Goal: Transaction & Acquisition: Purchase product/service

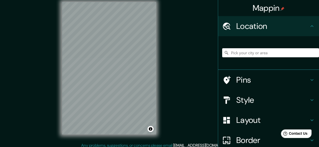
scroll to position [9, 0]
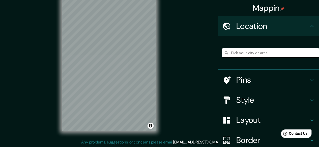
click at [281, 54] on input "Pick your city or area" at bounding box center [270, 52] width 97 height 9
paste input "[GEOGRAPHIC_DATA]"
type input "Noord, [GEOGRAPHIC_DATA], [GEOGRAPHIC_DATA], [GEOGRAPHIC_DATA]"
click at [313, 52] on icon "Clear" at bounding box center [314, 52] width 3 height 3
paste input "[GEOGRAPHIC_DATA]"
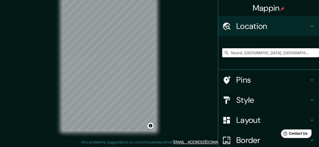
click at [307, 55] on input "Noord, [GEOGRAPHIC_DATA], [GEOGRAPHIC_DATA], [GEOGRAPHIC_DATA]" at bounding box center [270, 52] width 97 height 9
type input "Noord, [GEOGRAPHIC_DATA], [GEOGRAPHIC_DATA], [GEOGRAPHIC_DATA]"
click at [313, 53] on icon "Clear" at bounding box center [314, 52] width 3 height 3
click at [298, 54] on input "[GEOGRAPHIC_DATA][PERSON_NAME], [GEOGRAPHIC_DATA], [GEOGRAPHIC_DATA]" at bounding box center [270, 52] width 97 height 9
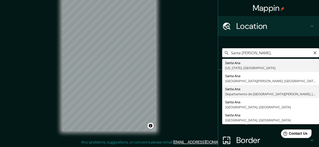
type input "[GEOGRAPHIC_DATA][PERSON_NAME], [GEOGRAPHIC_DATA][PERSON_NAME], [GEOGRAPHIC_DAT…"
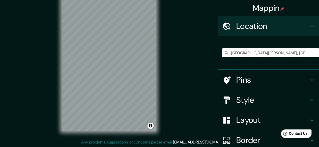
scroll to position [0, 0]
click at [255, 78] on h4 "Pins" at bounding box center [272, 80] width 73 height 10
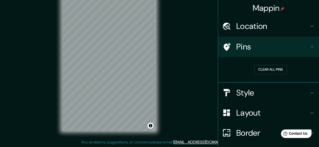
click at [268, 48] on h4 "Pins" at bounding box center [272, 47] width 73 height 10
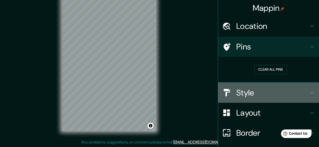
click at [230, 91] on div at bounding box center [229, 92] width 14 height 9
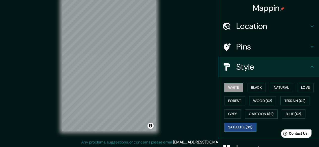
click at [239, 124] on button "Satellite ($3)" at bounding box center [240, 127] width 32 height 9
click at [227, 87] on button "White" at bounding box center [233, 87] width 19 height 9
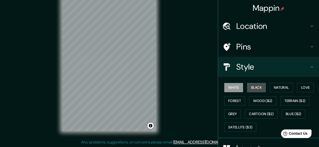
click at [247, 87] on button "Black" at bounding box center [256, 87] width 19 height 9
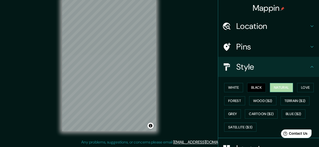
click at [286, 87] on button "Natural" at bounding box center [281, 87] width 23 height 9
click at [297, 86] on button "Love" at bounding box center [305, 87] width 17 height 9
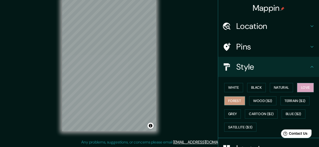
click at [235, 101] on button "Forest" at bounding box center [234, 100] width 21 height 9
click at [230, 117] on button "Grey" at bounding box center [232, 114] width 17 height 9
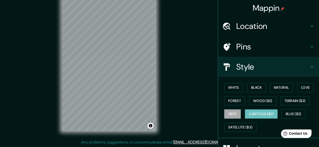
click at [263, 112] on button "Cartoon ($2)" at bounding box center [261, 114] width 33 height 9
click at [291, 111] on button "Blue ($2)" at bounding box center [293, 114] width 24 height 9
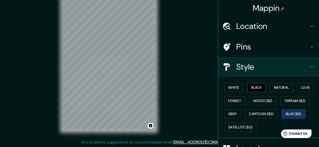
click at [253, 88] on button "Black" at bounding box center [256, 87] width 19 height 9
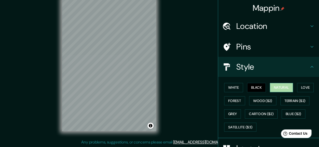
click at [277, 87] on button "Natural" at bounding box center [281, 87] width 23 height 9
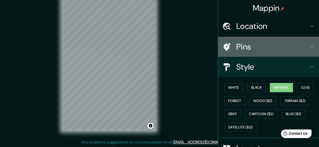
click at [253, 44] on h4 "Pins" at bounding box center [272, 47] width 73 height 10
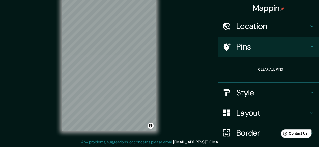
click at [249, 23] on h4 "Location" at bounding box center [272, 26] width 73 height 10
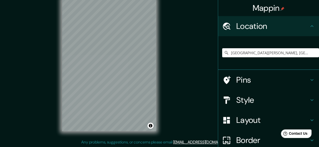
click at [251, 82] on h4 "Pins" at bounding box center [272, 80] width 73 height 10
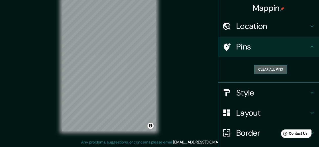
click at [258, 70] on button "Clear all pins" at bounding box center [270, 69] width 33 height 9
click at [265, 69] on button "Clear all pins" at bounding box center [270, 69] width 33 height 9
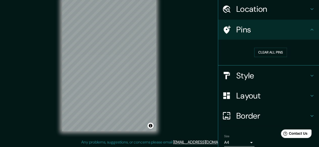
scroll to position [25, 0]
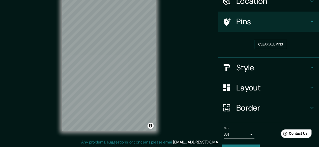
click at [242, 64] on h4 "Style" at bounding box center [272, 68] width 73 height 10
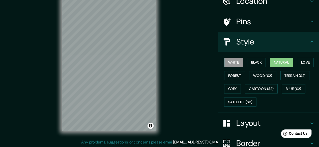
click at [227, 66] on button "White" at bounding box center [233, 62] width 19 height 9
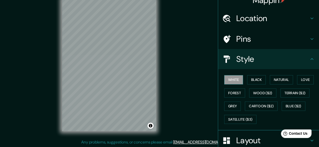
scroll to position [0, 0]
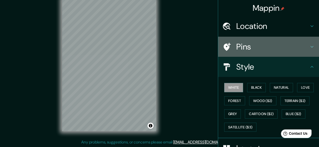
click at [245, 48] on h4 "Pins" at bounding box center [272, 47] width 73 height 10
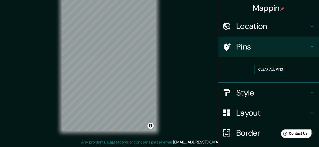
click at [265, 70] on button "Clear all pins" at bounding box center [270, 69] width 33 height 9
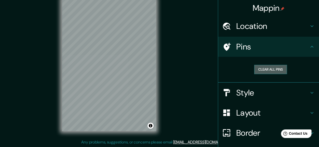
click at [265, 70] on button "Clear all pins" at bounding box center [270, 69] width 33 height 9
click at [250, 43] on h4 "Pins" at bounding box center [272, 47] width 73 height 10
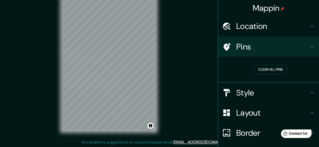
click at [223, 46] on icon at bounding box center [226, 47] width 7 height 8
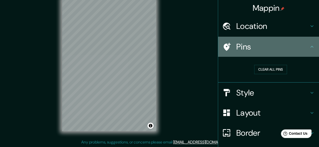
click at [225, 42] on div "Pins" at bounding box center [268, 47] width 101 height 20
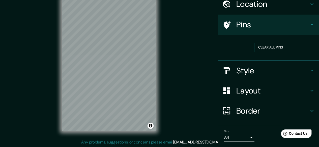
scroll to position [37, 0]
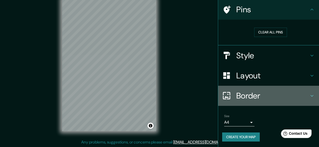
click at [238, 94] on h4 "Border" at bounding box center [272, 96] width 73 height 10
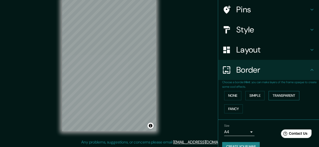
click at [285, 95] on button "Transparent" at bounding box center [283, 95] width 31 height 9
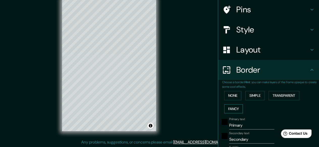
click at [236, 108] on button "Fancy" at bounding box center [233, 109] width 19 height 9
click at [227, 88] on p "Choose a border. Hint : you can make layers of the frame opaque to create some …" at bounding box center [270, 84] width 97 height 9
click at [226, 93] on button "None" at bounding box center [232, 95] width 17 height 9
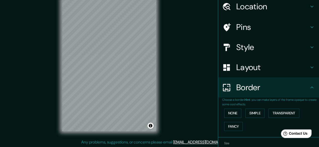
scroll to position [0, 0]
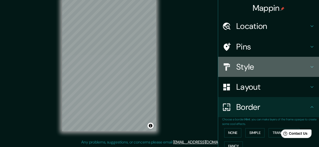
click at [236, 69] on h4 "Style" at bounding box center [272, 67] width 73 height 10
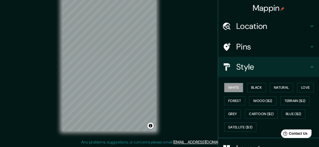
click at [237, 46] on h4 "Pins" at bounding box center [272, 47] width 73 height 10
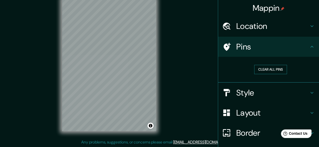
click at [265, 70] on button "Clear all pins" at bounding box center [270, 69] width 33 height 9
click at [236, 94] on h4 "Style" at bounding box center [272, 93] width 73 height 10
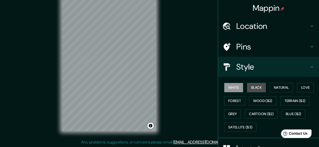
click at [256, 87] on button "Black" at bounding box center [256, 87] width 19 height 9
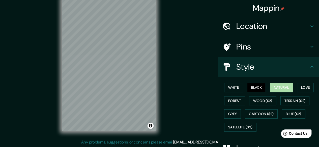
click at [276, 85] on button "Natural" at bounding box center [281, 87] width 23 height 9
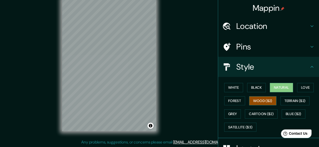
scroll to position [73, 0]
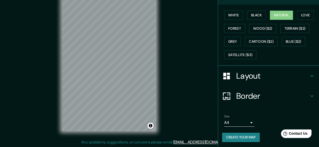
click at [238, 136] on button "Create your map" at bounding box center [241, 137] width 38 height 9
click at [246, 138] on button "Create your map" at bounding box center [241, 137] width 38 height 9
click at [236, 77] on h4 "Layout" at bounding box center [272, 76] width 73 height 10
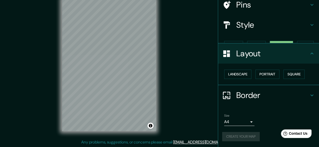
scroll to position [33, 0]
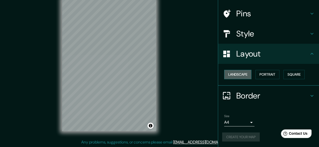
click at [242, 73] on button "Landscape" at bounding box center [237, 74] width 27 height 9
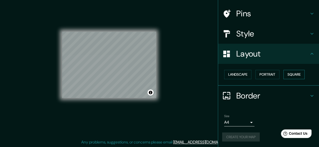
click at [284, 73] on button "Square" at bounding box center [293, 74] width 21 height 9
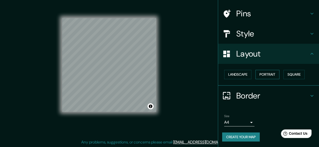
click at [272, 73] on button "Portrait" at bounding box center [267, 74] width 24 height 9
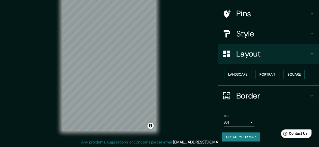
click at [237, 136] on button "Create your map" at bounding box center [241, 137] width 38 height 9
click at [234, 139] on button "Create your map" at bounding box center [241, 137] width 38 height 9
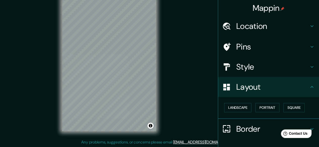
scroll to position [0, 0]
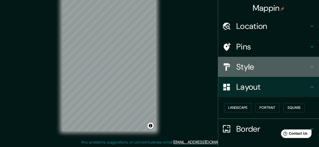
click at [256, 61] on div "Style" at bounding box center [268, 67] width 101 height 20
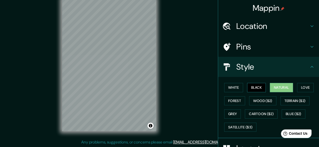
click at [249, 87] on button "Black" at bounding box center [256, 87] width 19 height 9
click at [231, 88] on button "White" at bounding box center [233, 87] width 19 height 9
click at [251, 85] on button "Black" at bounding box center [256, 87] width 19 height 9
click at [227, 114] on button "Grey" at bounding box center [232, 114] width 17 height 9
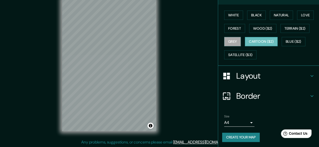
scroll to position [73, 0]
click at [242, 135] on button "Create your map" at bounding box center [241, 137] width 38 height 9
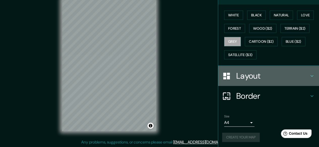
click at [263, 69] on div "Layout" at bounding box center [268, 76] width 101 height 20
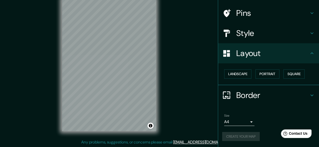
scroll to position [33, 0]
click at [263, 74] on button "Portrait" at bounding box center [267, 74] width 24 height 9
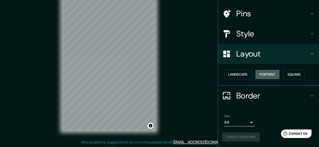
click at [263, 75] on button "Portrait" at bounding box center [267, 74] width 24 height 9
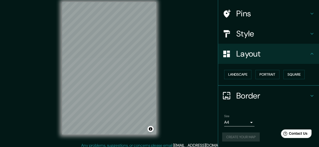
scroll to position [9, 0]
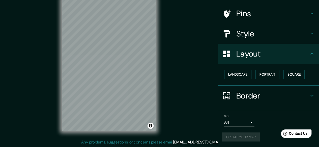
click at [243, 76] on button "Landscape" at bounding box center [237, 74] width 27 height 9
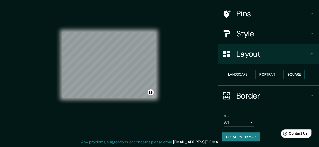
click at [252, 139] on button "Create your map" at bounding box center [241, 137] width 38 height 9
drag, startPoint x: 284, startPoint y: 2, endPoint x: 141, endPoint y: 6, distance: 143.6
click at [141, 6] on div "© Mapbox © OpenStreetMap Improve this map" at bounding box center [109, 65] width 94 height 133
click at [150, 93] on button "Toggle attribution" at bounding box center [150, 93] width 6 height 6
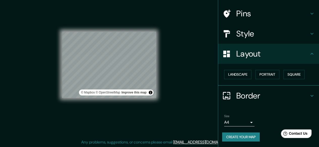
click at [132, 95] on div "© Mapbox © OpenStreetMap Improve this map" at bounding box center [116, 93] width 75 height 6
click at [133, 93] on link "Improve this map" at bounding box center [133, 93] width 25 height 4
click at [269, 76] on button "Portrait" at bounding box center [267, 74] width 24 height 9
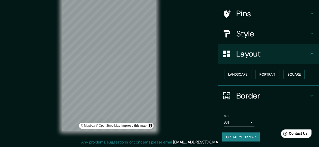
drag, startPoint x: 157, startPoint y: 95, endPoint x: 194, endPoint y: 79, distance: 40.2
click at [194, 79] on div "Mappin Location [GEOGRAPHIC_DATA][PERSON_NAME], [GEOGRAPHIC_DATA][PERSON_NAME],…" at bounding box center [159, 69] width 319 height 157
click at [237, 137] on button "Create your map" at bounding box center [241, 137] width 38 height 9
click at [238, 139] on button "Create your map" at bounding box center [241, 137] width 38 height 9
click at [269, 75] on button "Portrait" at bounding box center [267, 74] width 24 height 9
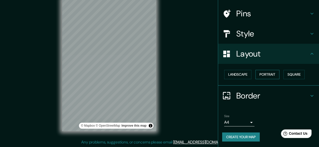
click at [268, 75] on button "Portrait" at bounding box center [267, 74] width 24 height 9
click at [238, 74] on button "Landscape" at bounding box center [237, 74] width 27 height 9
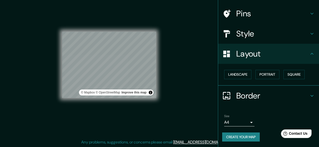
click at [278, 73] on div "Landscape [GEOGRAPHIC_DATA]" at bounding box center [270, 74] width 97 height 13
click at [272, 71] on button "Portrait" at bounding box center [267, 74] width 24 height 9
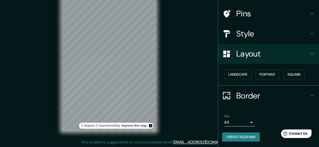
click at [309, 72] on div "Landscape [GEOGRAPHIC_DATA]" at bounding box center [270, 74] width 97 height 13
click at [292, 77] on button "Square" at bounding box center [293, 74] width 21 height 9
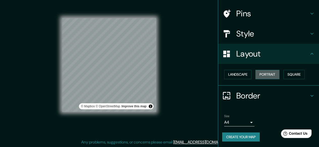
click at [270, 76] on button "Portrait" at bounding box center [267, 74] width 24 height 9
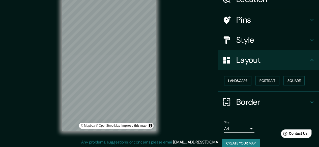
scroll to position [33, 0]
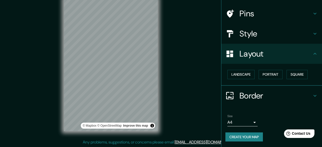
click at [230, 119] on body "Mappin Location [GEOGRAPHIC_DATA][PERSON_NAME], [GEOGRAPHIC_DATA][PERSON_NAME],…" at bounding box center [161, 64] width 322 height 147
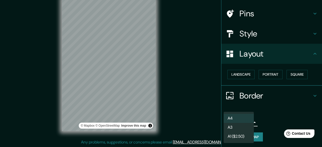
click at [236, 129] on li "A3" at bounding box center [239, 127] width 30 height 9
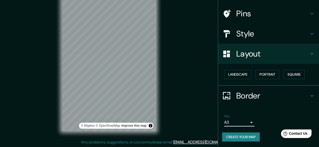
click at [235, 136] on button "Create your map" at bounding box center [241, 137] width 38 height 9
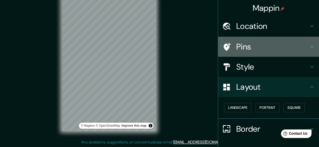
click at [239, 44] on h4 "Pins" at bounding box center [272, 47] width 73 height 10
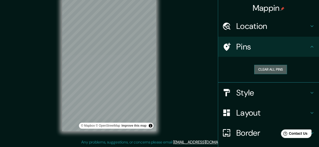
click at [263, 69] on button "Clear all pins" at bounding box center [270, 69] width 33 height 9
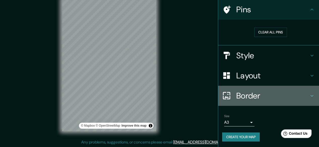
click at [236, 98] on h4 "Border" at bounding box center [272, 96] width 73 height 10
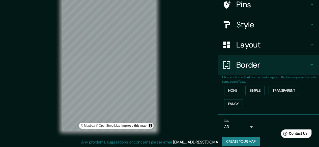
scroll to position [47, 0]
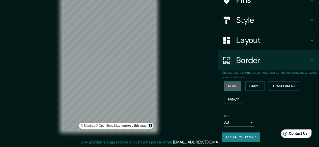
click at [228, 86] on button "None" at bounding box center [232, 86] width 17 height 9
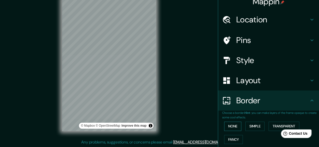
scroll to position [0, 0]
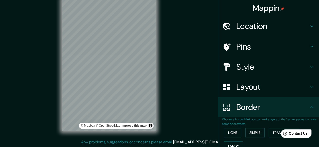
click at [176, 49] on div "Mappin Location [GEOGRAPHIC_DATA][PERSON_NAME], [GEOGRAPHIC_DATA][PERSON_NAME],…" at bounding box center [159, 69] width 319 height 157
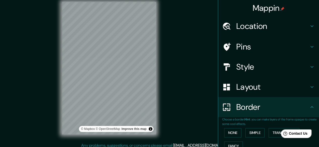
scroll to position [9, 0]
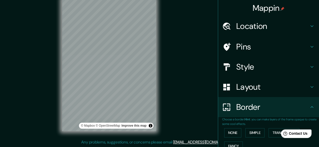
click at [194, 86] on div "Mappin Location [GEOGRAPHIC_DATA][PERSON_NAME], [GEOGRAPHIC_DATA][PERSON_NAME],…" at bounding box center [159, 69] width 319 height 157
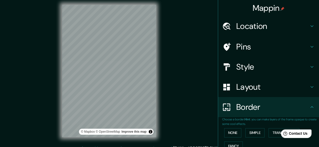
scroll to position [0, 0]
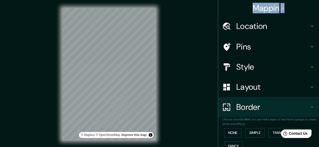
drag, startPoint x: 314, startPoint y: 14, endPoint x: 310, endPoint y: 50, distance: 36.8
click at [310, 50] on div "Mappin Location [GEOGRAPHIC_DATA][PERSON_NAME], [GEOGRAPHIC_DATA][PERSON_NAME],…" at bounding box center [268, 73] width 101 height 147
click at [294, 8] on div "Mappin" at bounding box center [268, 8] width 101 height 16
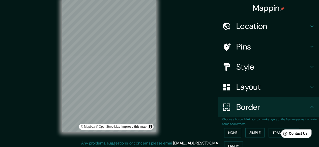
click at [244, 64] on h4 "Style" at bounding box center [272, 67] width 73 height 10
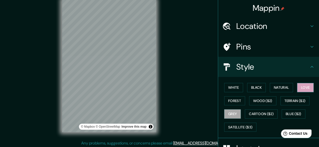
click at [306, 89] on button "Love" at bounding box center [305, 87] width 17 height 9
click at [229, 102] on button "Forest" at bounding box center [234, 100] width 21 height 9
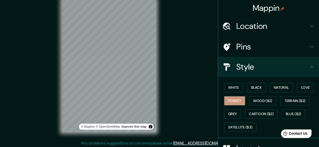
scroll to position [9, 0]
